Goal: Information Seeking & Learning: Understand process/instructions

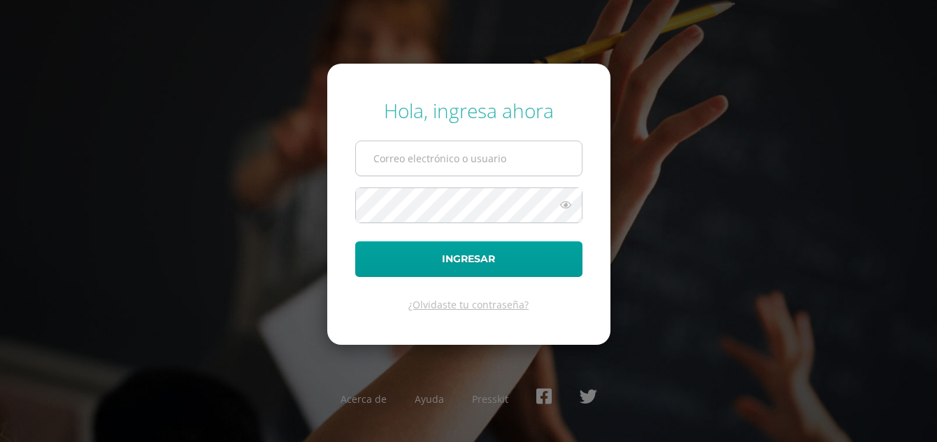
type input "[EMAIL_ADDRESS][DOMAIN_NAME]"
click at [355, 241] on button "Ingresar" at bounding box center [468, 259] width 227 height 36
click at [450, 166] on input "text" at bounding box center [469, 158] width 226 height 34
type input "[EMAIL_ADDRESS][DOMAIN_NAME]"
click at [355, 241] on button "Ingresar" at bounding box center [468, 259] width 227 height 36
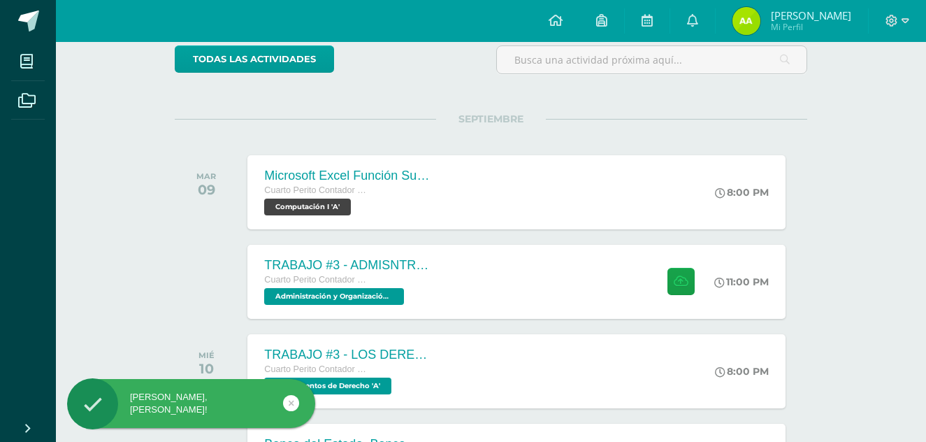
scroll to position [122, 0]
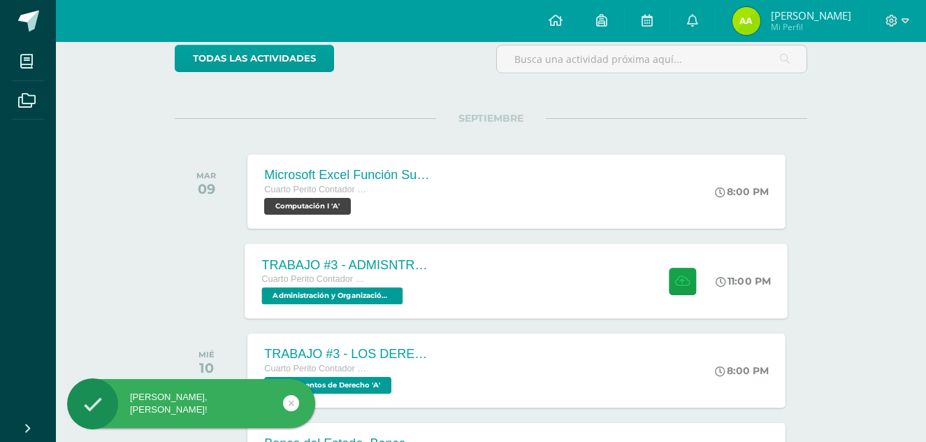
click at [405, 263] on div "TRABAJO #3 - ADMISNTRACIÓN PÚBLICA" at bounding box center [346, 264] width 169 height 15
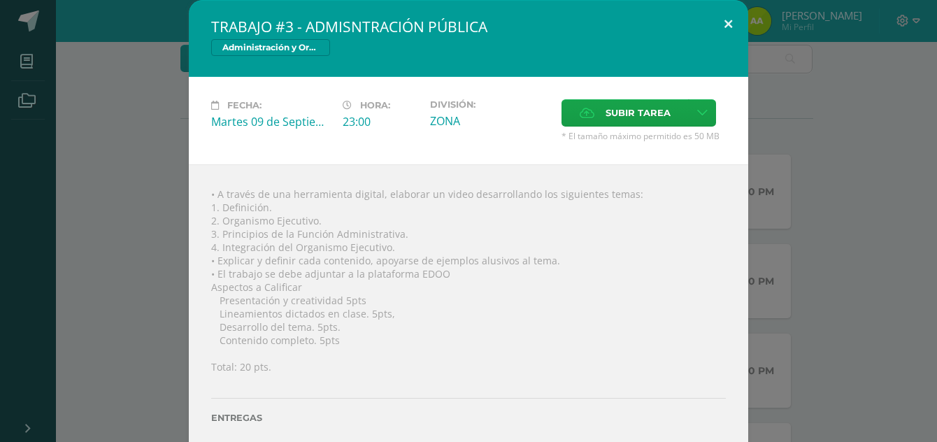
click at [714, 16] on button at bounding box center [728, 24] width 40 height 48
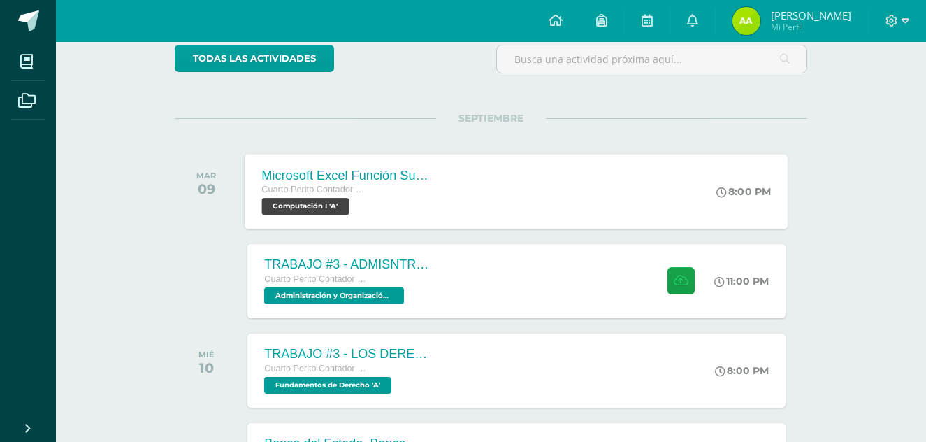
click at [529, 195] on div "Microsoft Excel Función Sumar.Si.conjunto Cuarto Perito Contador con Orientació…" at bounding box center [516, 191] width 543 height 75
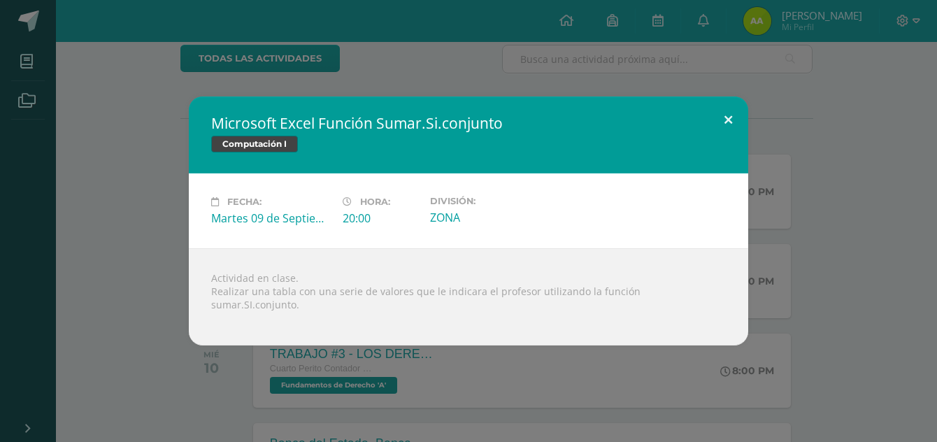
click at [724, 122] on button at bounding box center [728, 120] width 40 height 48
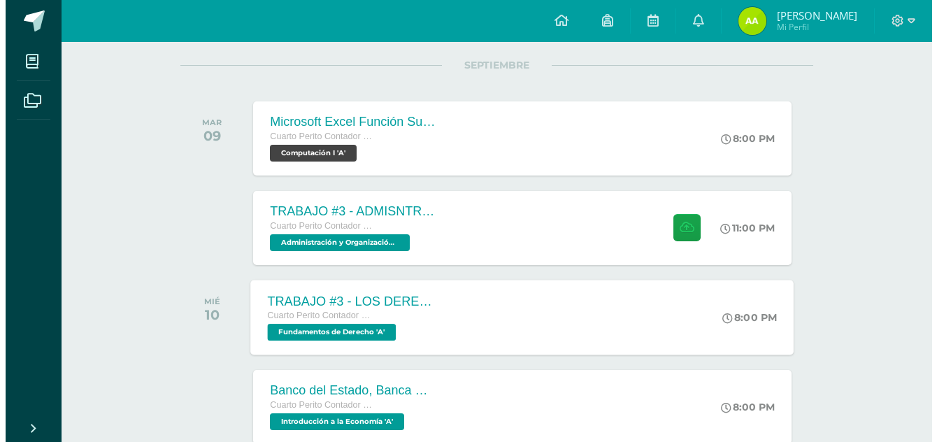
scroll to position [174, 0]
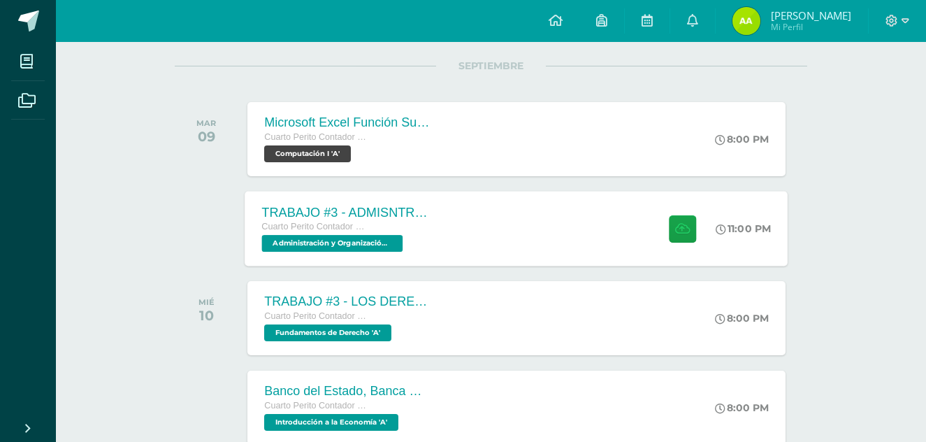
click at [332, 205] on div "TRABAJO #3 - ADMISNTRACIÓN PÚBLICA" at bounding box center [346, 212] width 169 height 15
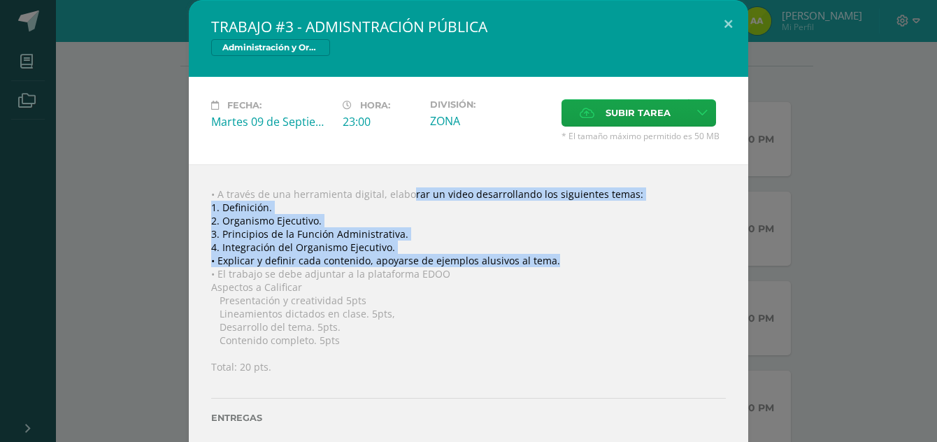
drag, startPoint x: 380, startPoint y: 193, endPoint x: 558, endPoint y: 263, distance: 192.3
click at [558, 263] on div "• A través de una herramienta digital, elaborar un video desarrollando los sigu…" at bounding box center [468, 321] width 559 height 314
copy div "elaborar un video desarrollando los siguientes temas: 1. Definición. 2. Organis…"
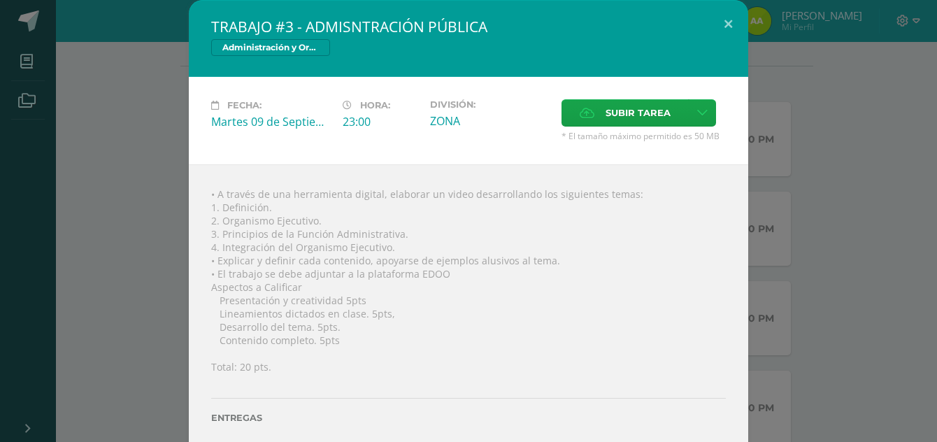
click at [586, 284] on div "• A través de una herramienta digital, elaborar un video desarrollando los sigu…" at bounding box center [468, 321] width 559 height 314
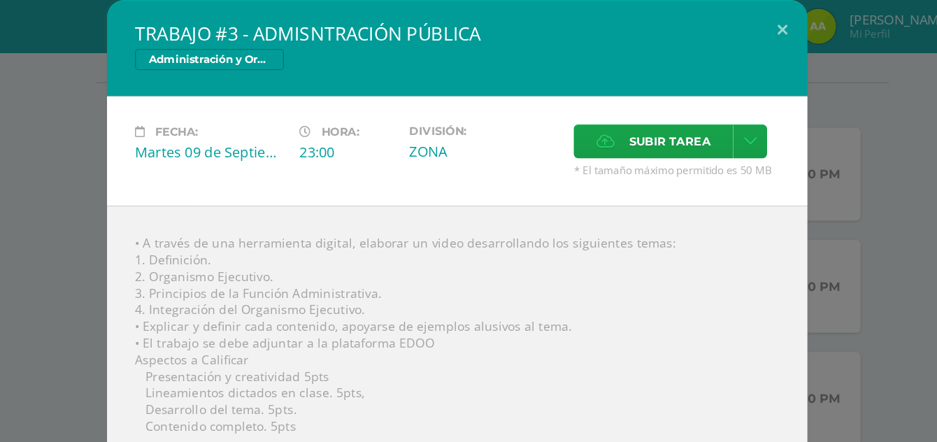
scroll to position [36, 0]
